Goal: Browse casually

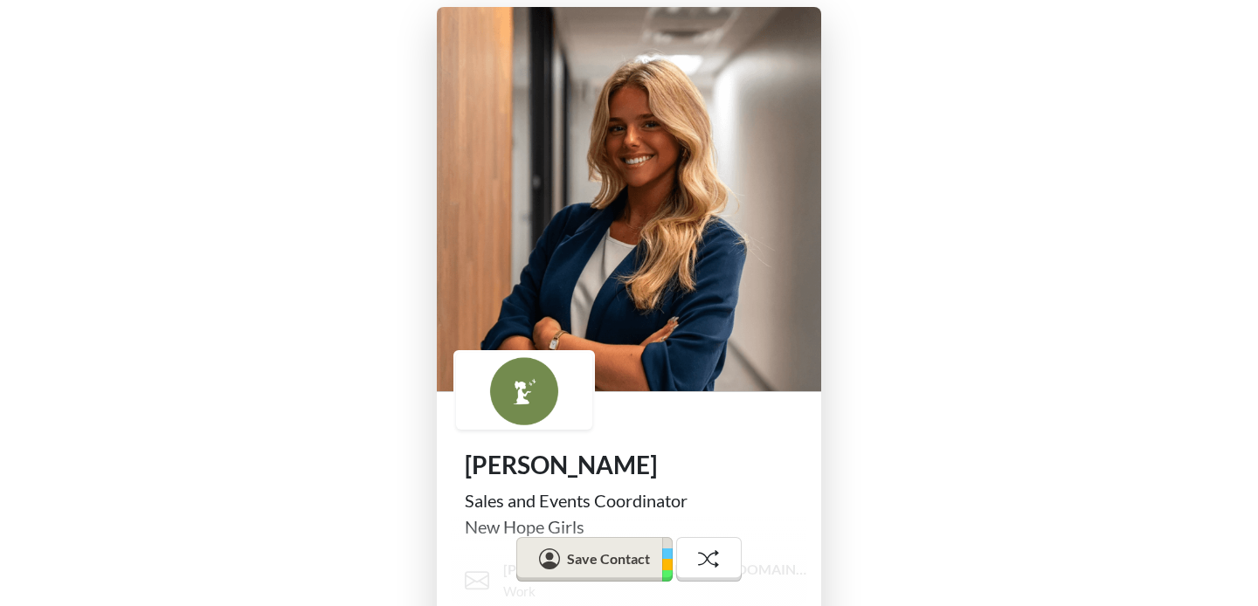
scroll to position [375, 0]
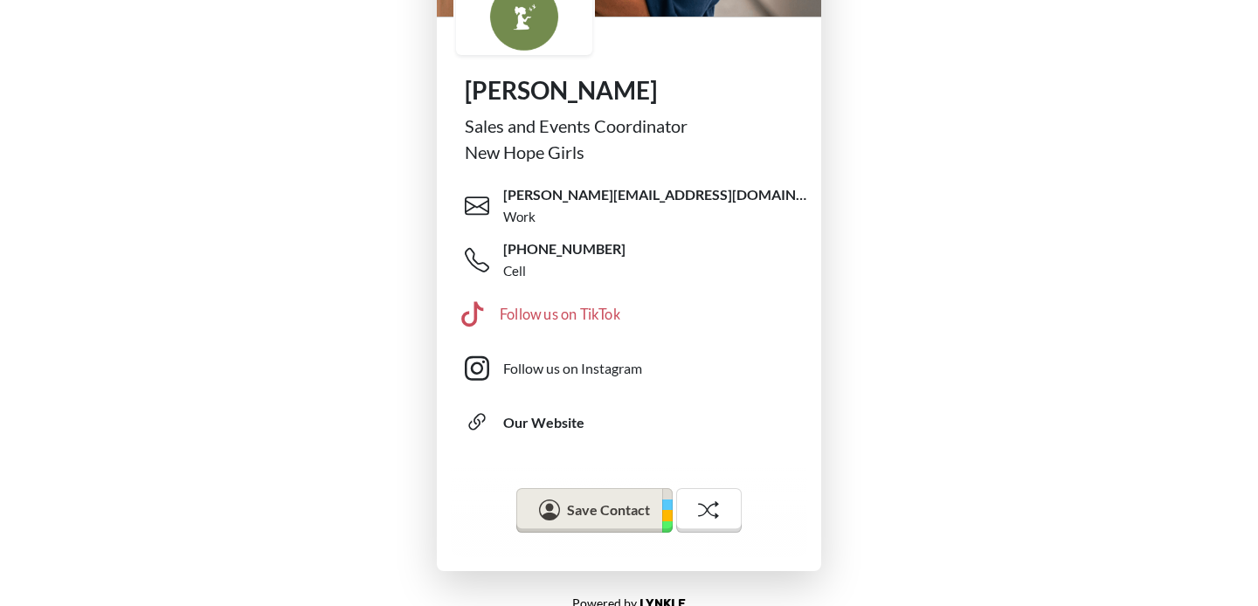
click at [585, 329] on link "Follow us on TikTok" at bounding box center [636, 315] width 352 height 56
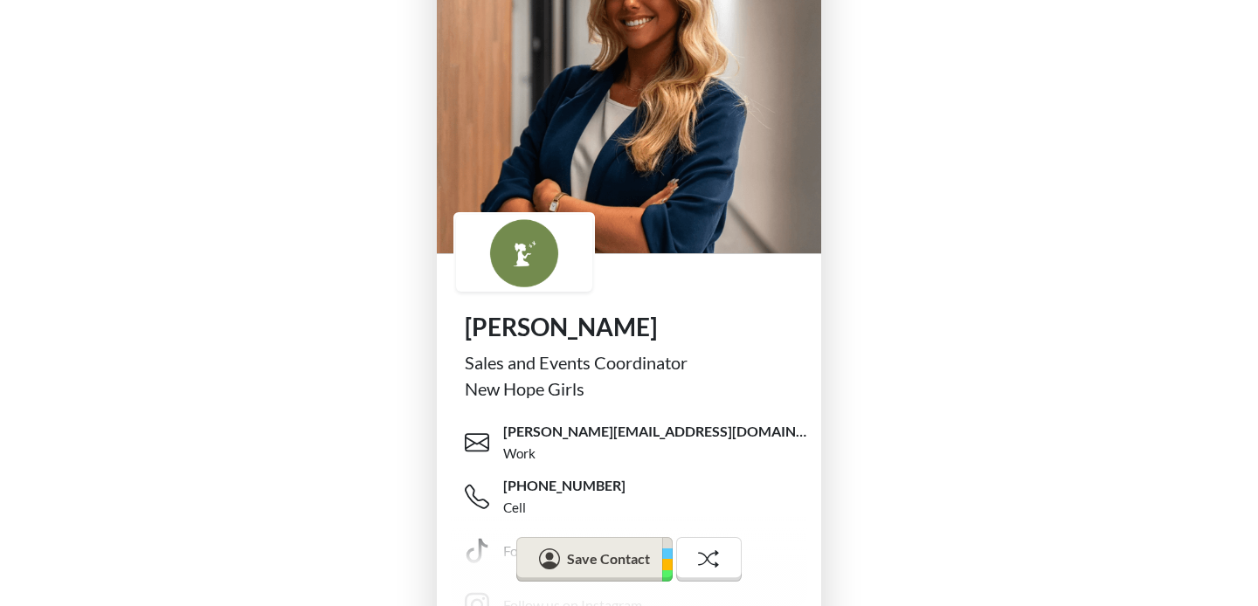
scroll to position [0, 0]
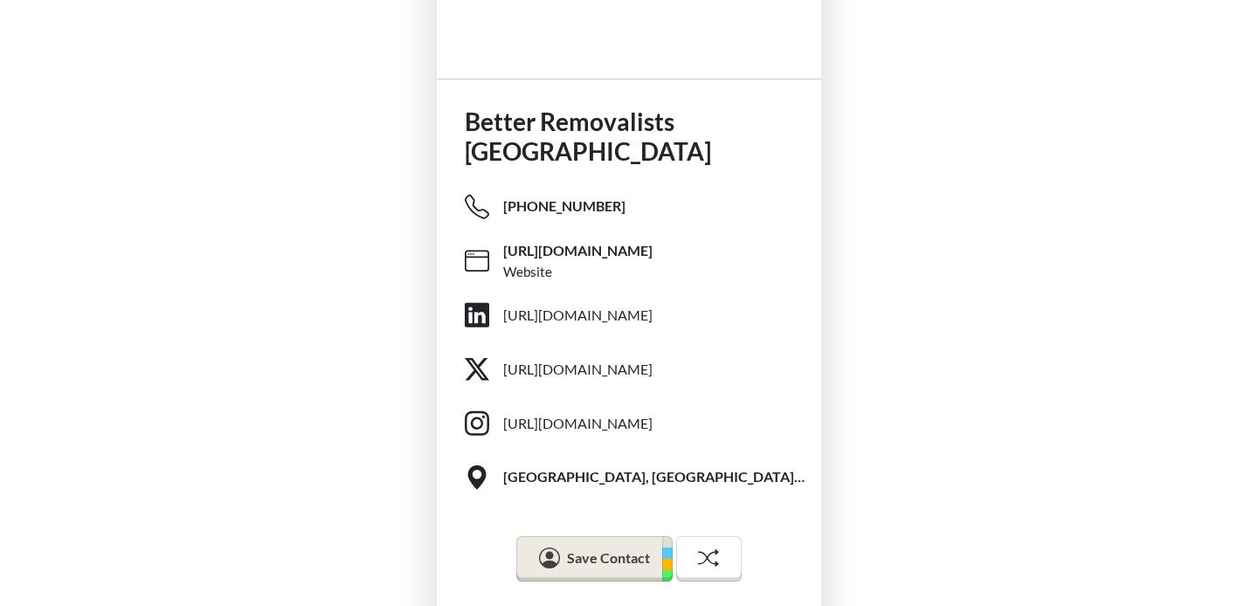
scroll to position [389, 0]
